Goal: Contribute content

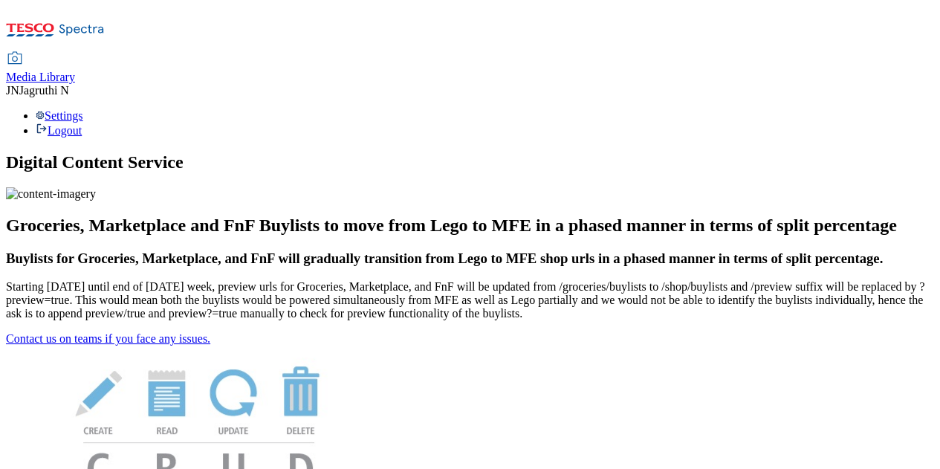
click at [75, 71] on span "Media Library" at bounding box center [40, 77] width 69 height 13
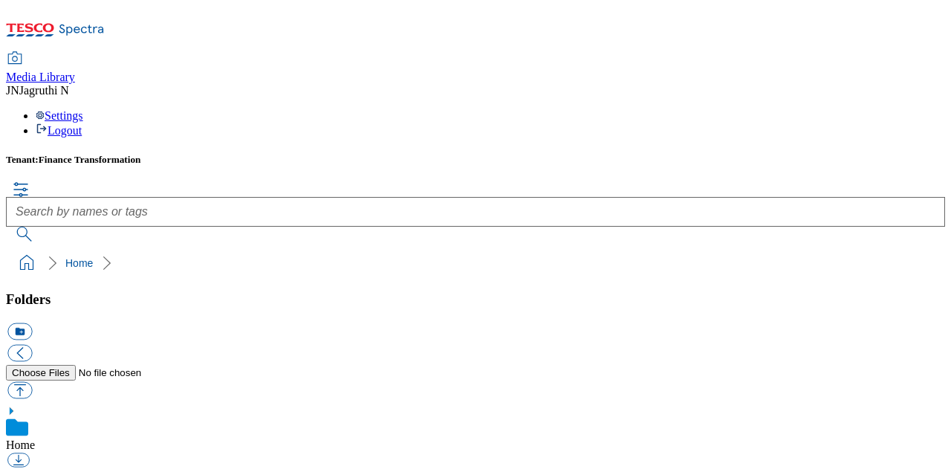
click at [32, 381] on button "button" at bounding box center [19, 389] width 25 height 17
type input "C:\fakepath\905063322B.png"
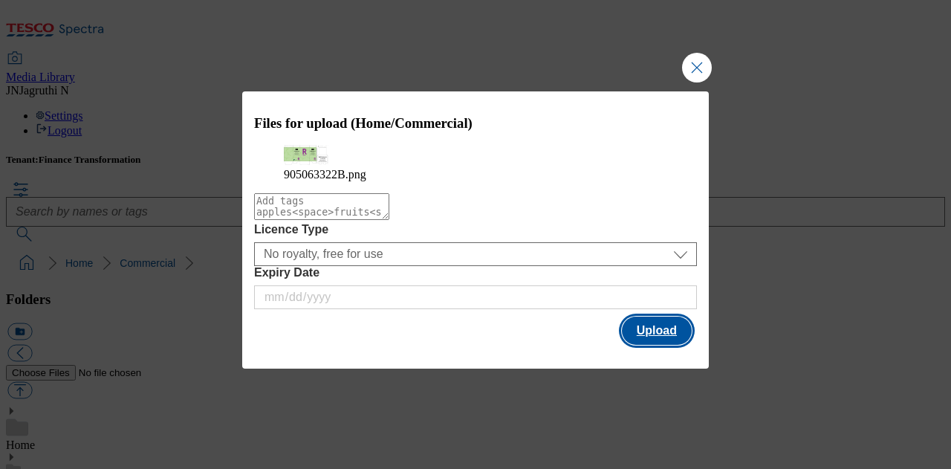
click at [661, 345] on button "Upload" at bounding box center [657, 331] width 70 height 28
